Goal: Information Seeking & Learning: Learn about a topic

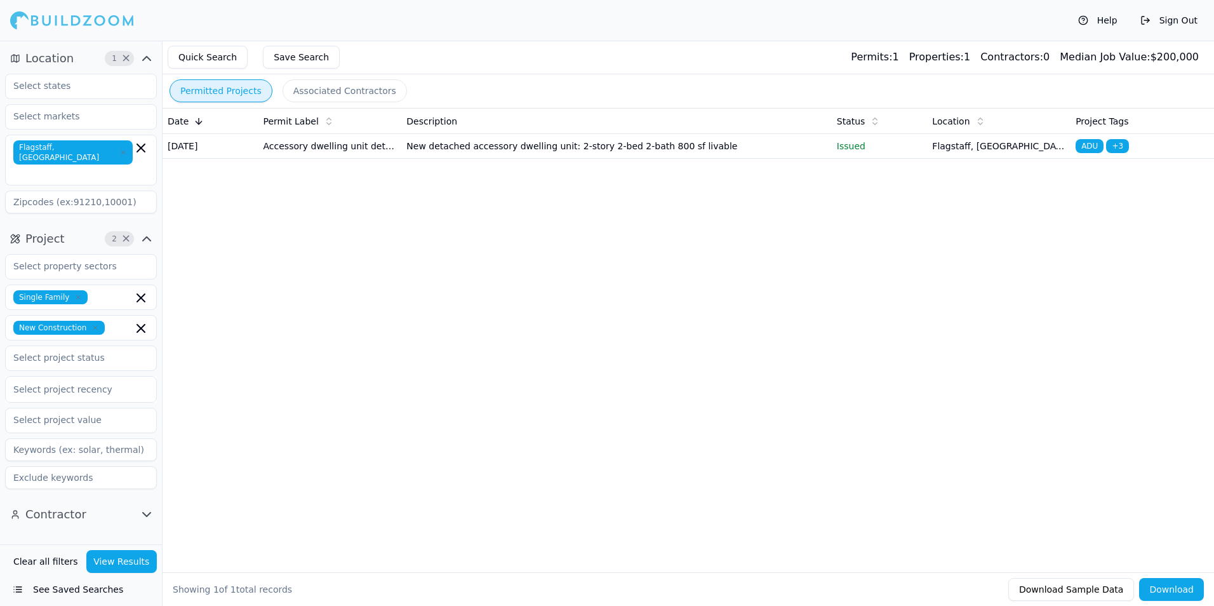
click at [479, 159] on td "New detached accessory dwelling unit: 2-story 2-bed 2-bath 800 sf livable" at bounding box center [616, 146] width 430 height 25
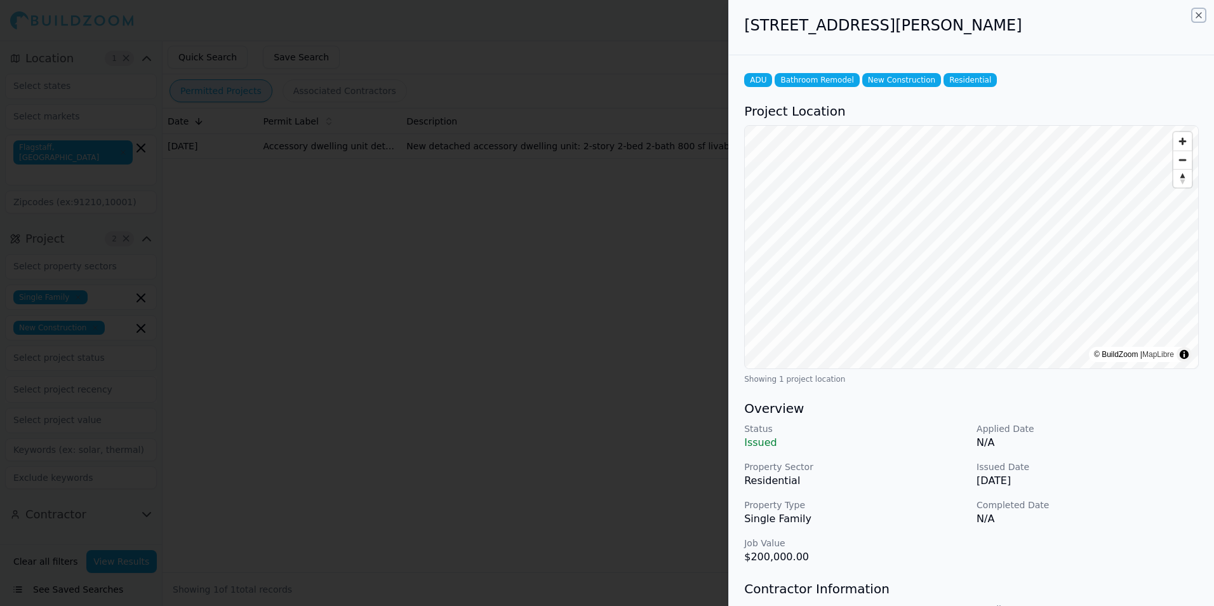
click at [1197, 15] on icon "button" at bounding box center [1198, 15] width 10 height 10
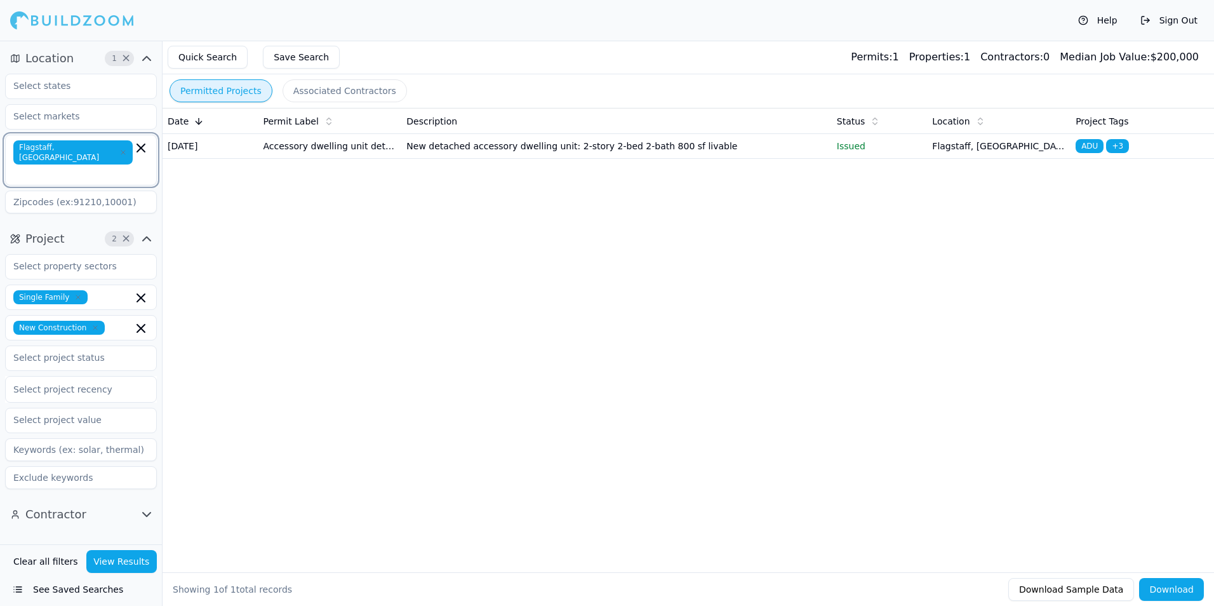
click at [136, 148] on icon "button" at bounding box center [140, 147] width 15 height 15
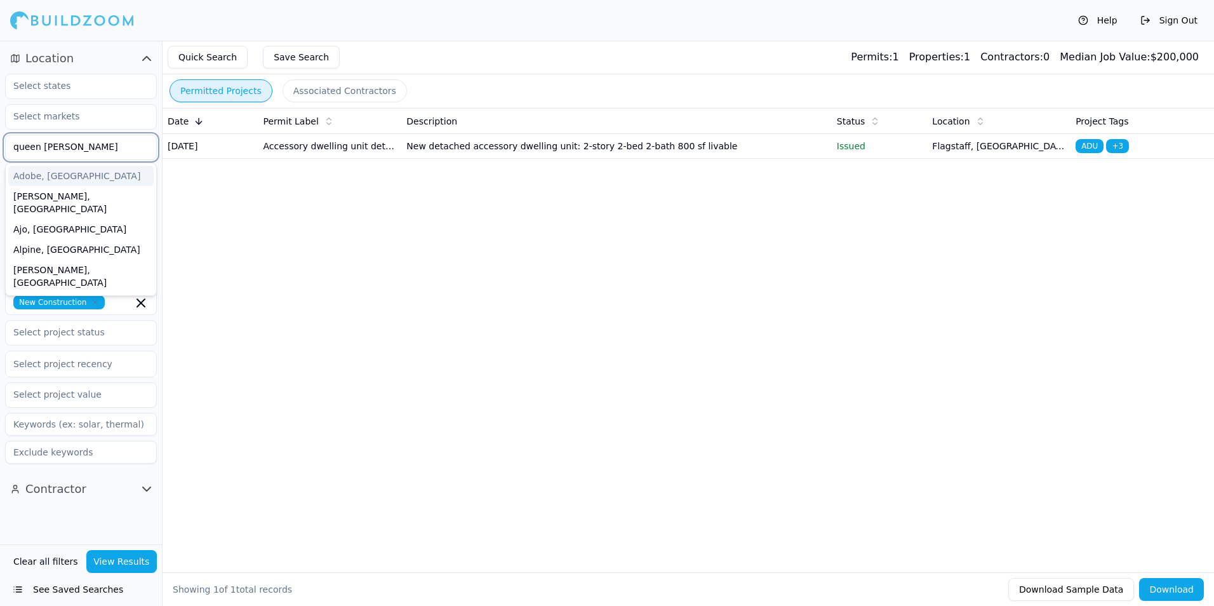
type input "queen creek"
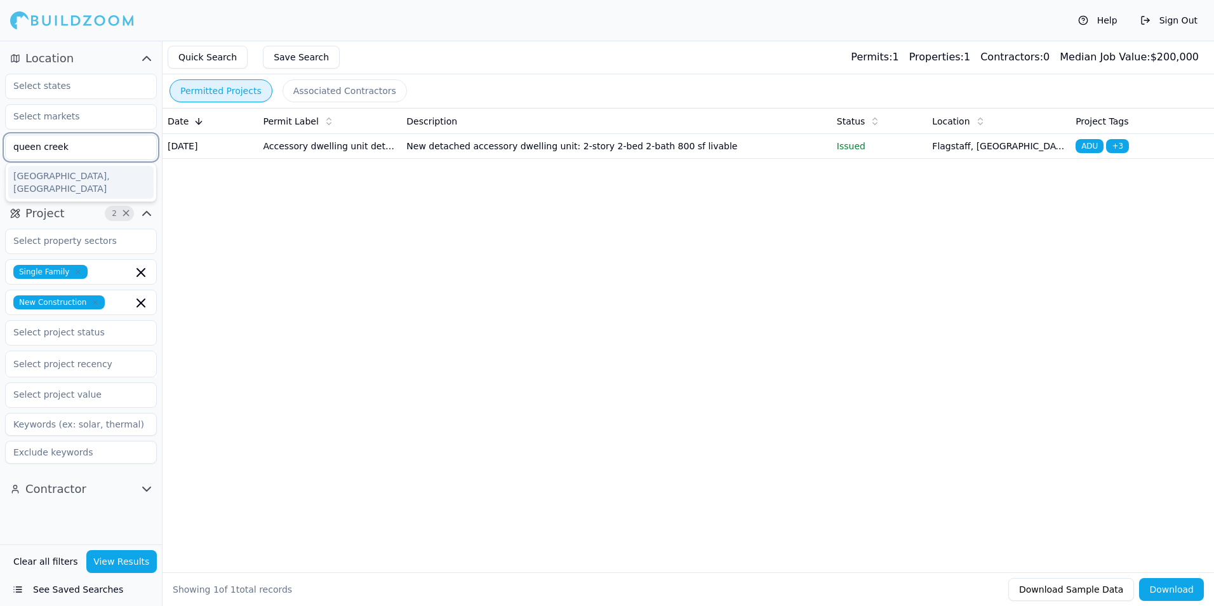
click at [60, 176] on div "[GEOGRAPHIC_DATA], [GEOGRAPHIC_DATA]" at bounding box center [80, 182] width 145 height 33
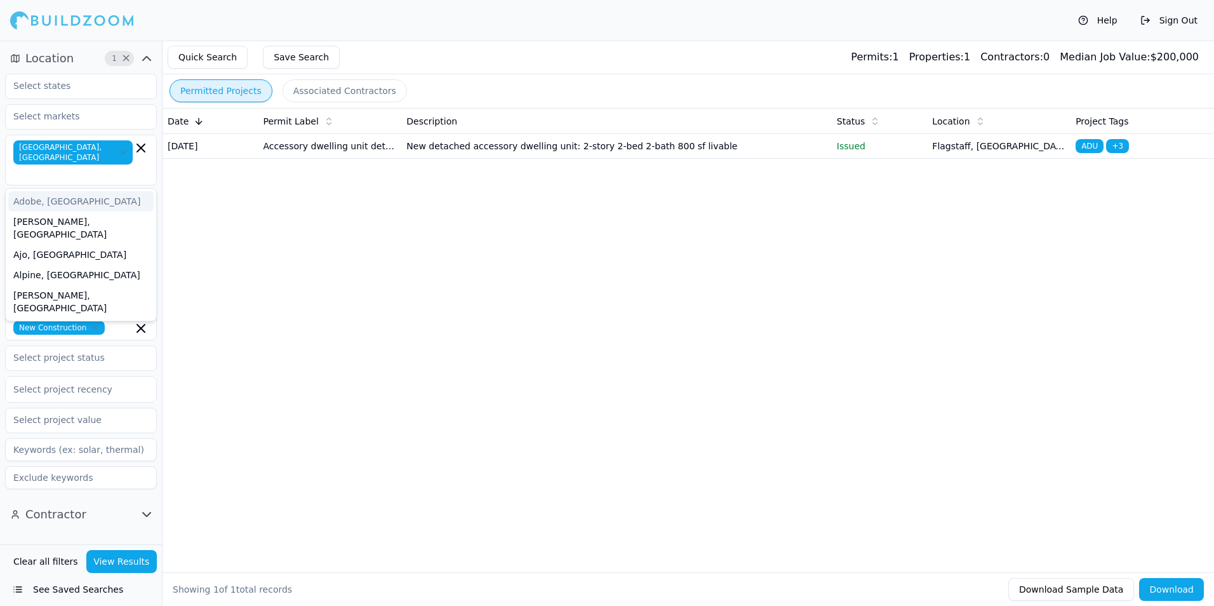
click at [124, 563] on button "View Results" at bounding box center [121, 561] width 71 height 23
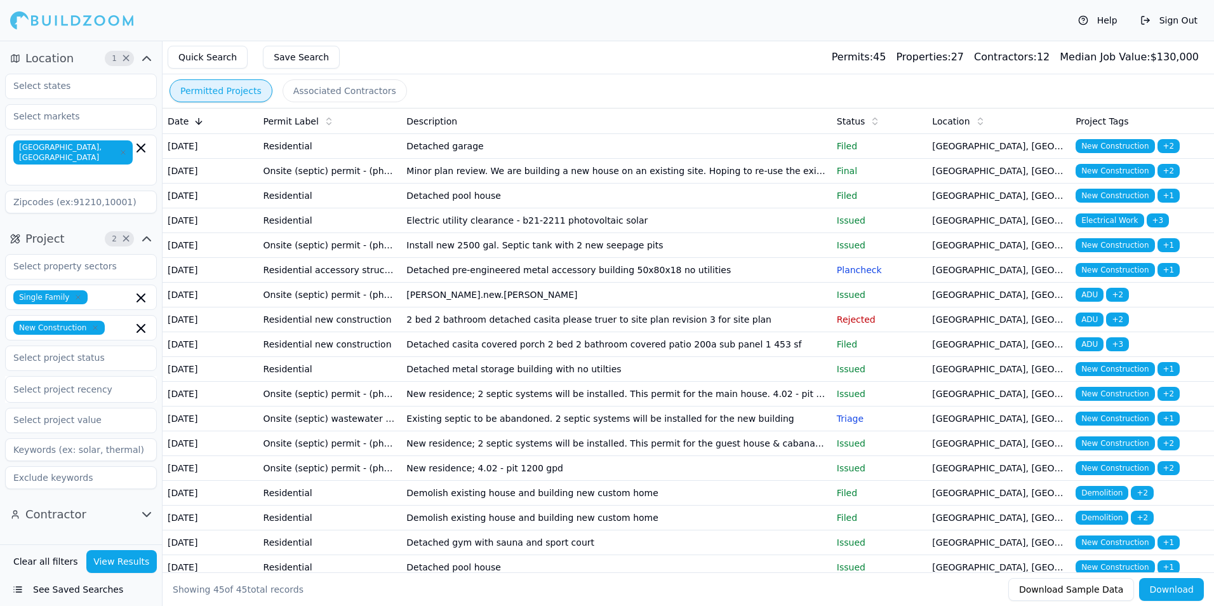
click at [653, 159] on td "Detached garage" at bounding box center [616, 146] width 430 height 25
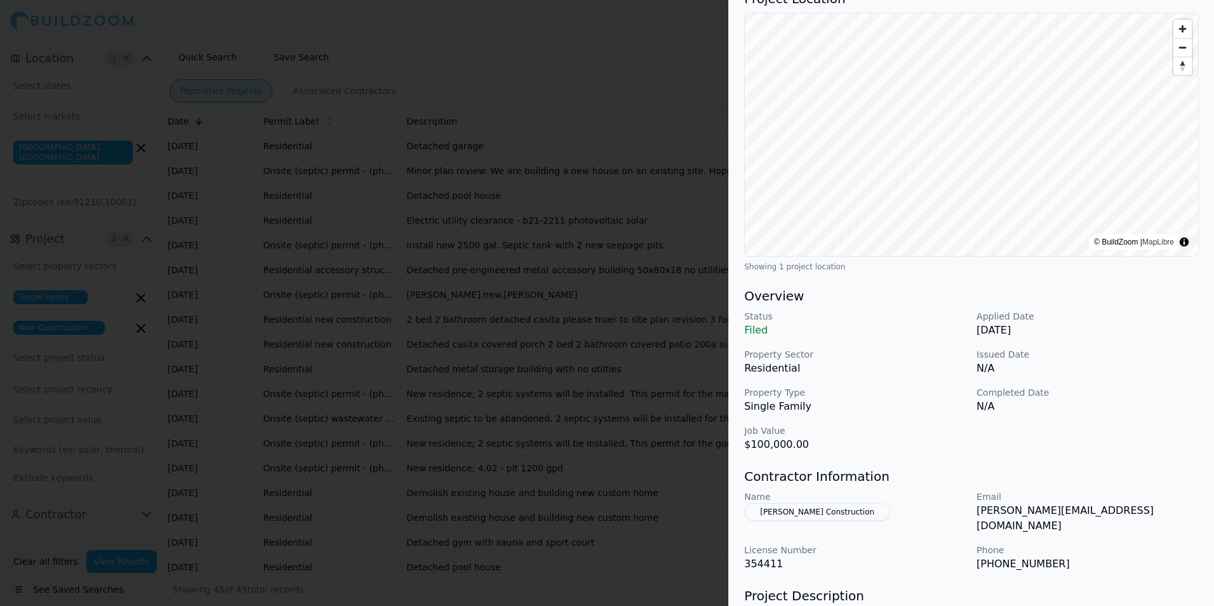
scroll to position [127, 0]
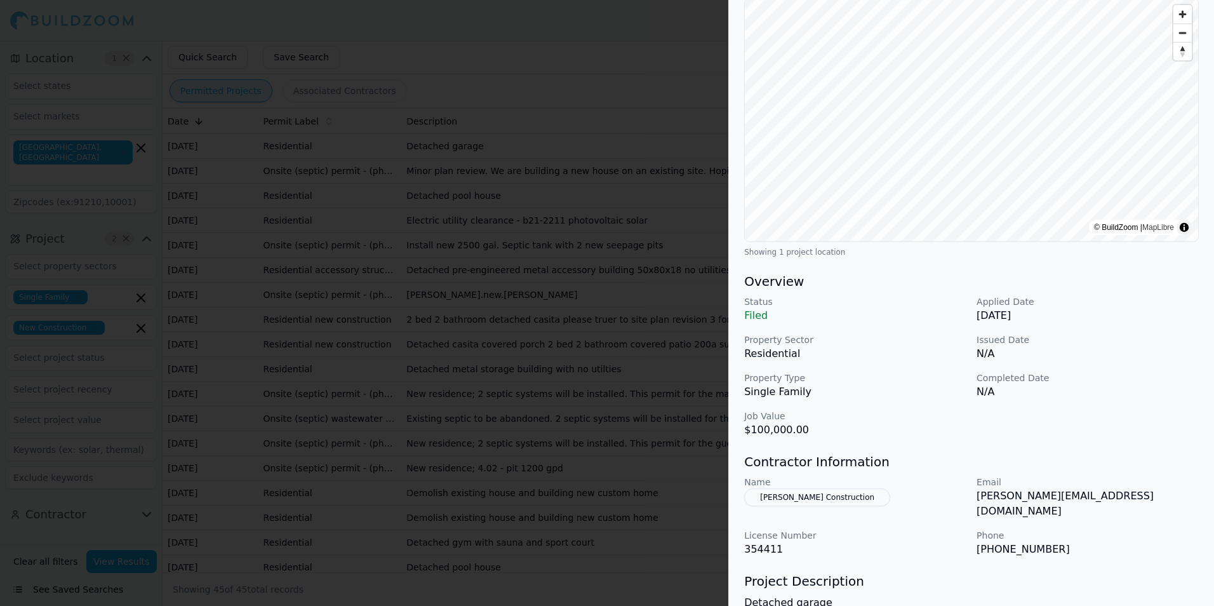
click at [1115, 367] on div "Status Filed Applied Date [DATE] Property Sector Residential Issued Date N/A Pr…" at bounding box center [971, 366] width 454 height 142
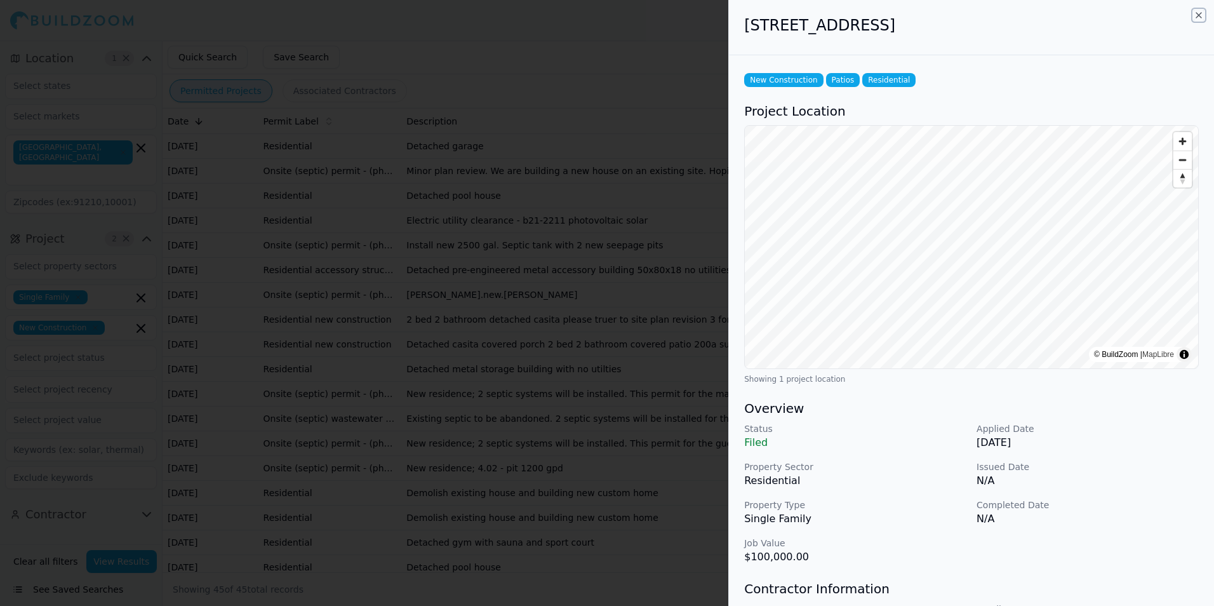
click at [1199, 18] on icon "button" at bounding box center [1198, 15] width 10 height 10
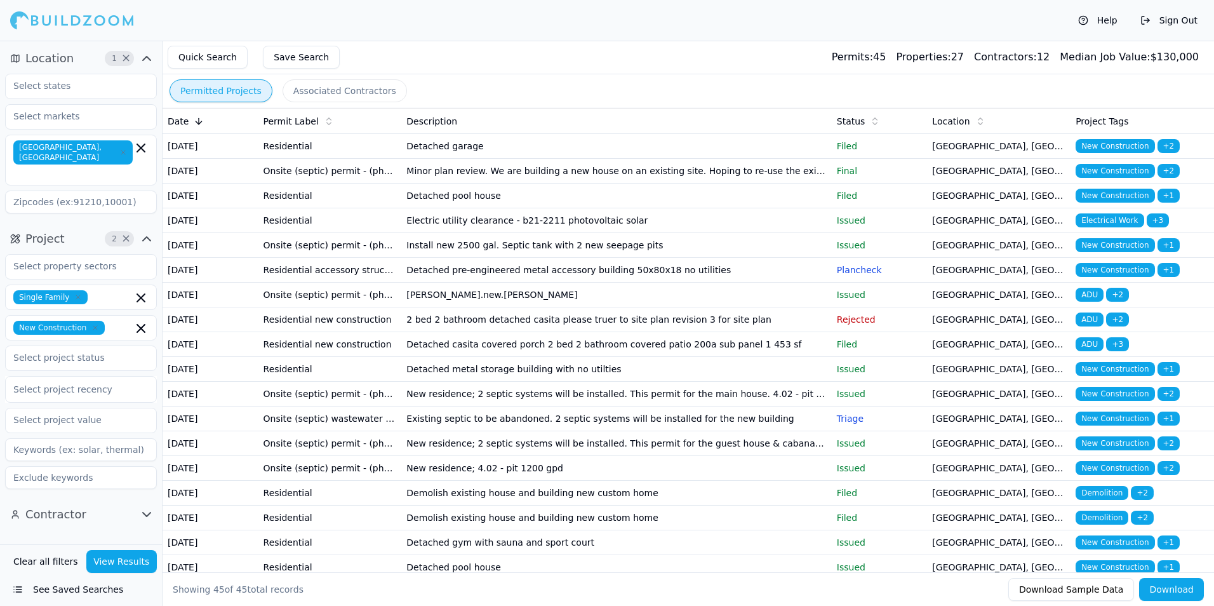
click at [711, 29] on div "Help Sign Out" at bounding box center [607, 20] width 1214 height 41
